Goal: Task Accomplishment & Management: Complete application form

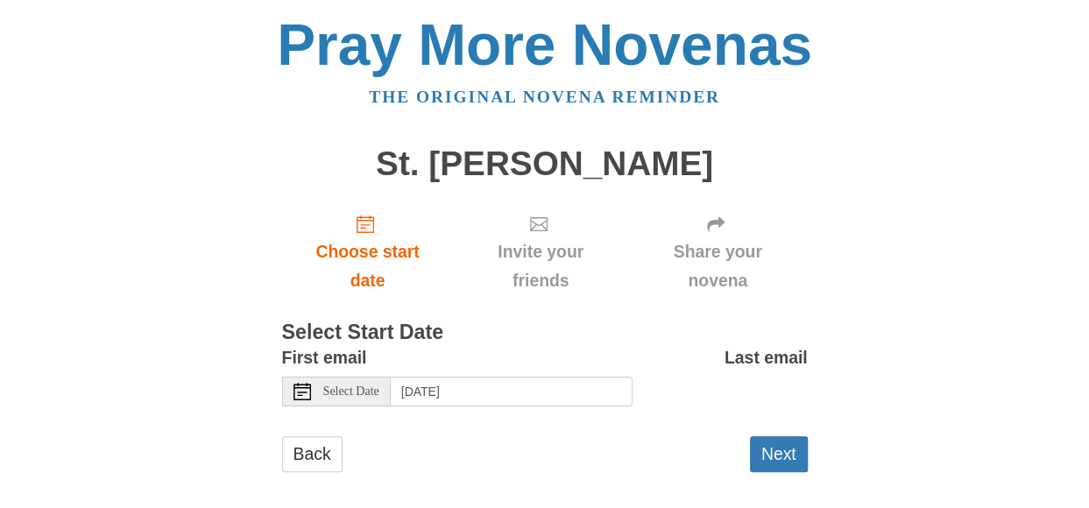
scroll to position [15, 0]
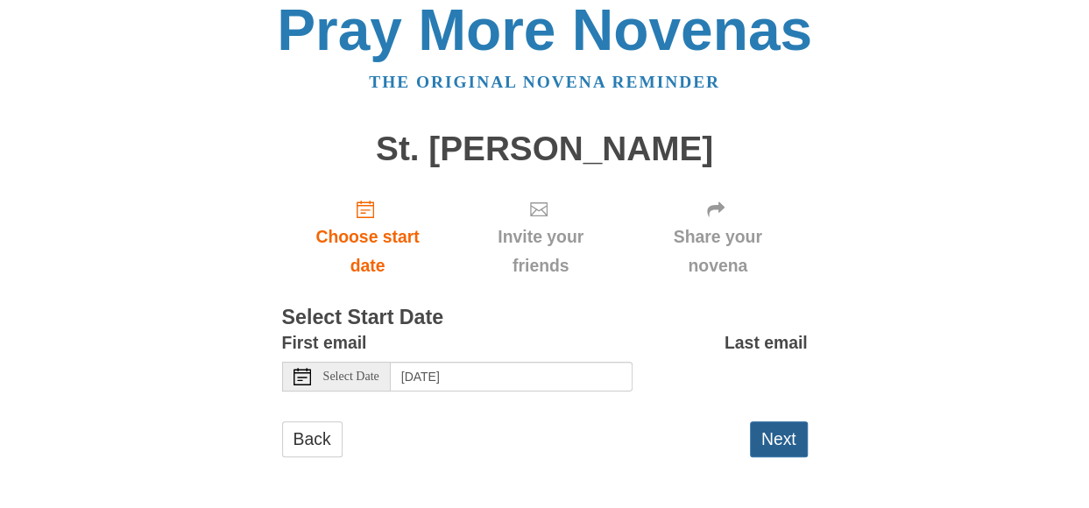
click at [774, 437] on button "Next" at bounding box center [779, 439] width 58 height 36
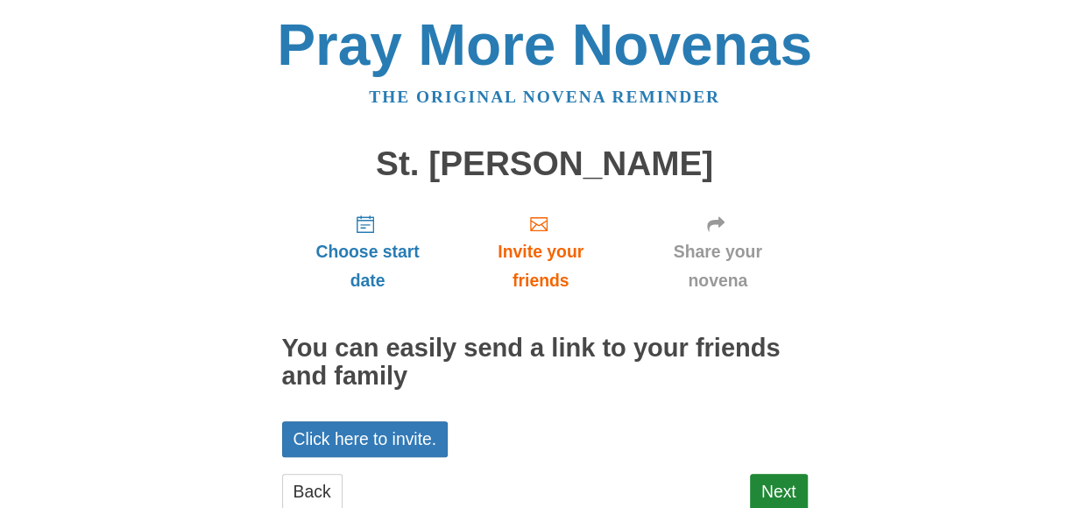
scroll to position [52, 0]
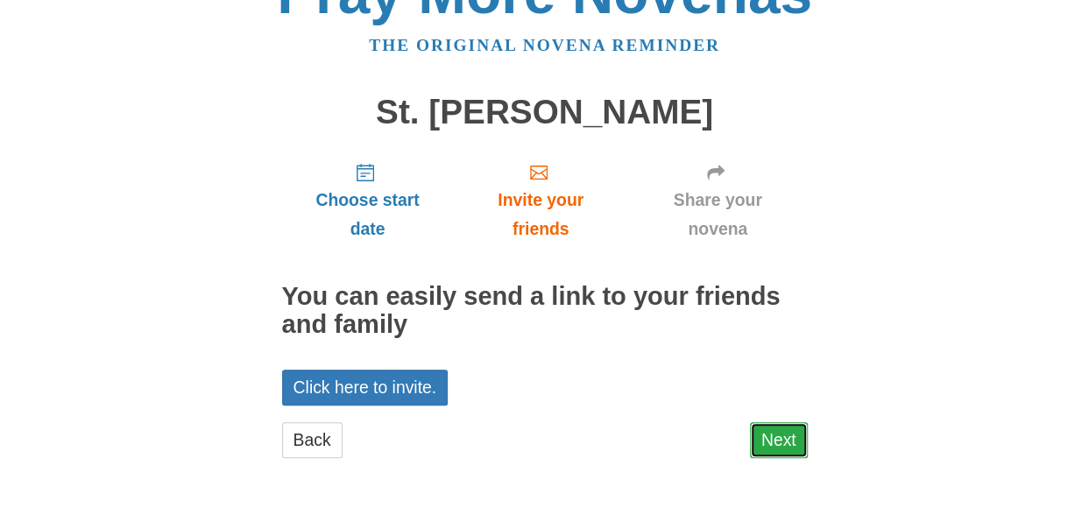
click at [780, 438] on link "Next" at bounding box center [779, 440] width 58 height 36
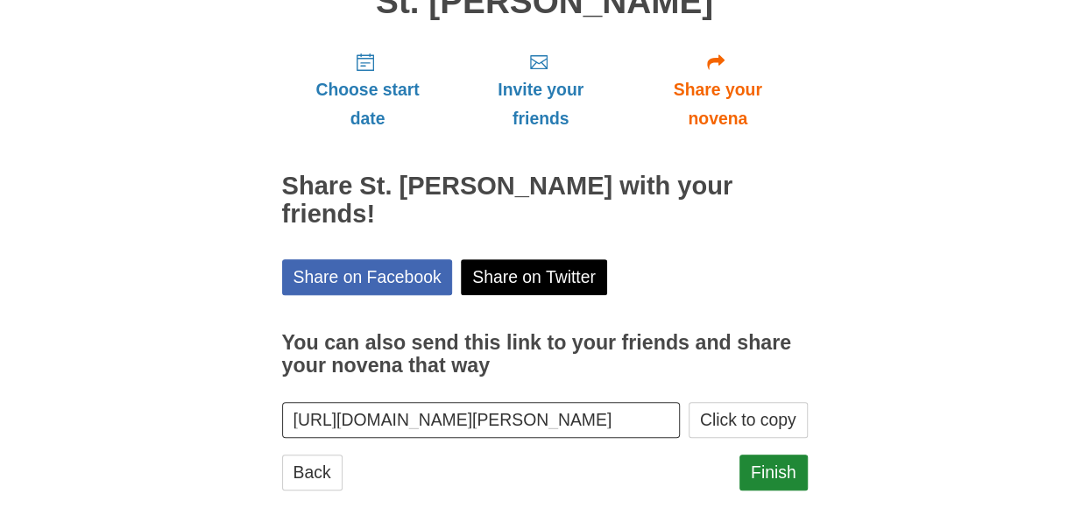
scroll to position [166, 0]
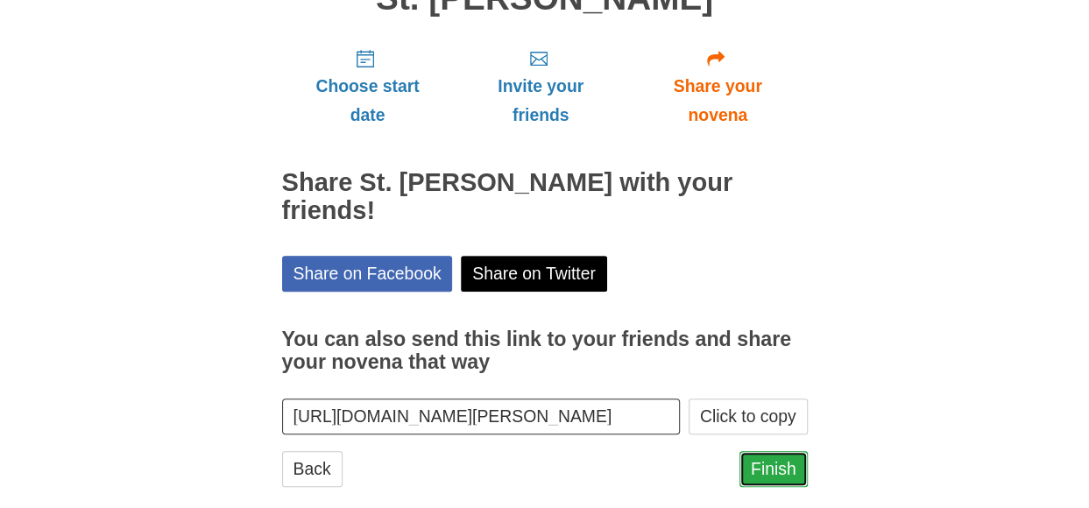
click at [779, 451] on link "Finish" at bounding box center [773, 469] width 68 height 36
